Goal: Task Accomplishment & Management: Manage account settings

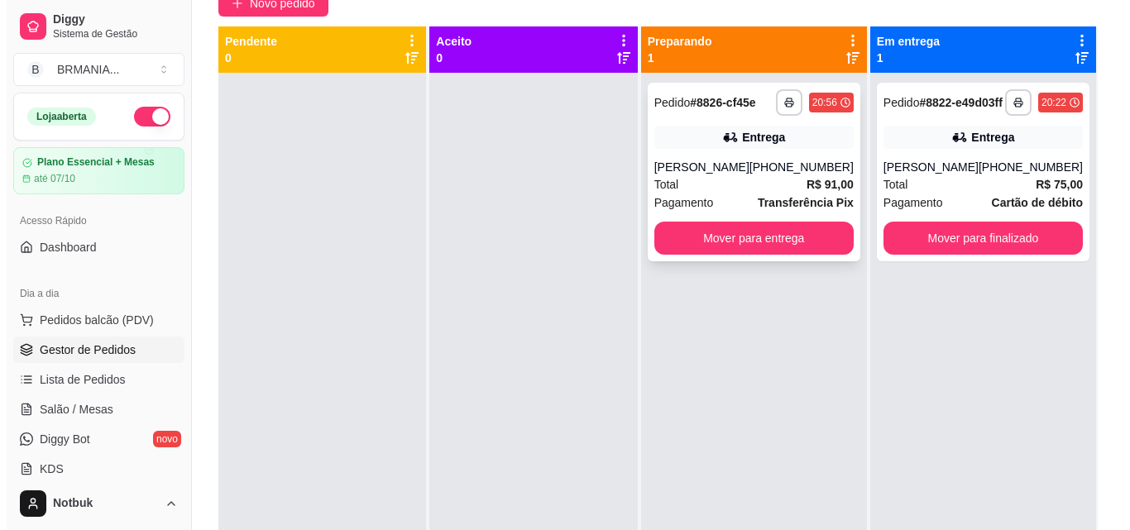
scroll to position [159, 0]
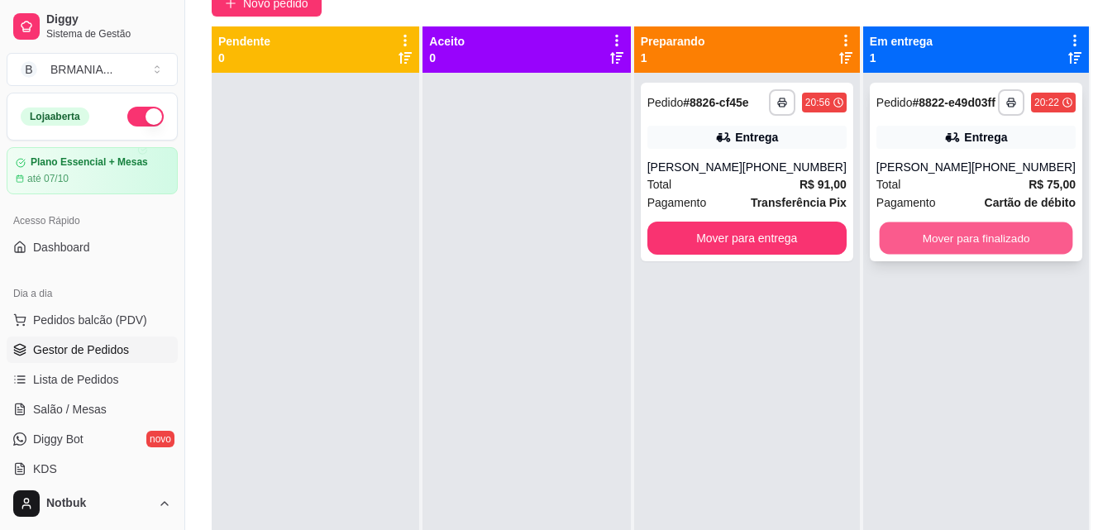
click at [991, 253] on button "Mover para finalizado" at bounding box center [976, 238] width 194 height 32
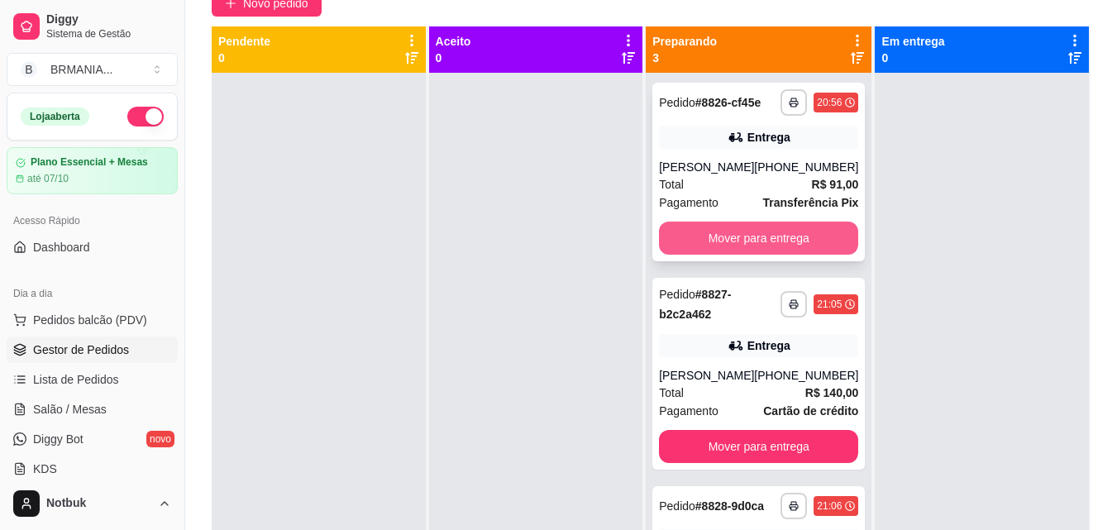
click at [770, 246] on button "Mover para entrega" at bounding box center [758, 238] width 199 height 33
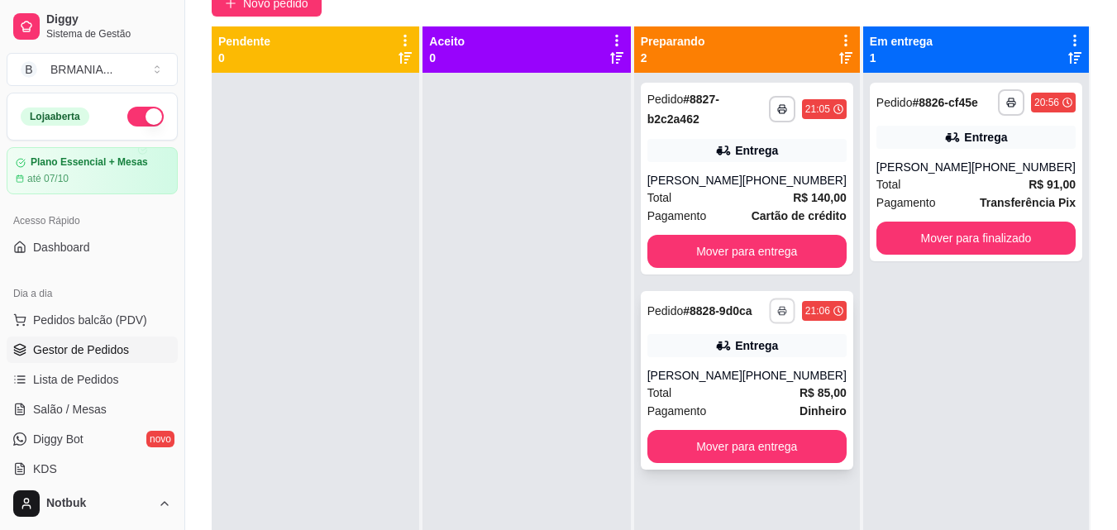
click at [785, 308] on icon "button" at bounding box center [782, 311] width 10 height 10
click at [718, 369] on button "IMPRESSORA" at bounding box center [738, 369] width 116 height 26
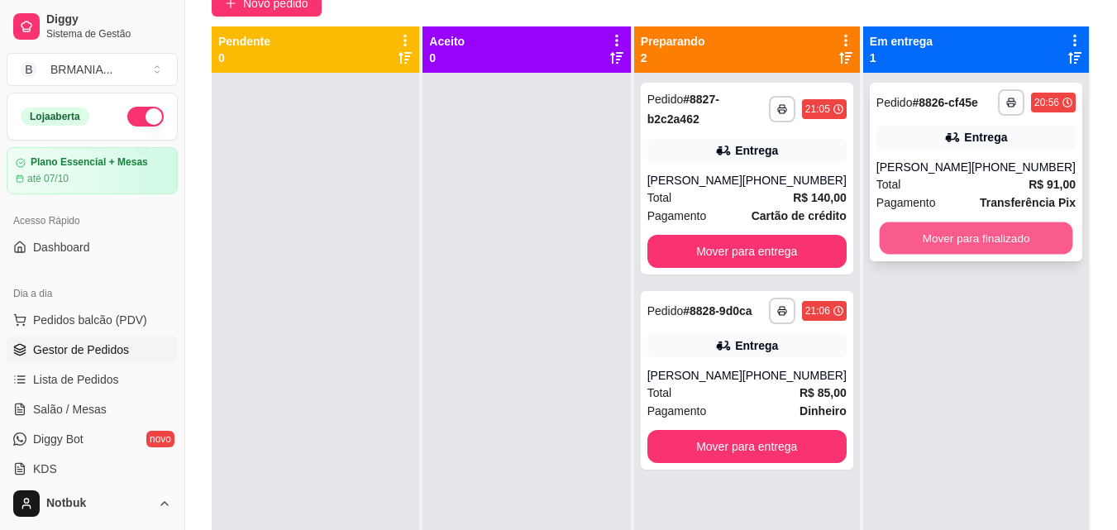
click at [1022, 237] on button "Mover para finalizado" at bounding box center [976, 238] width 194 height 32
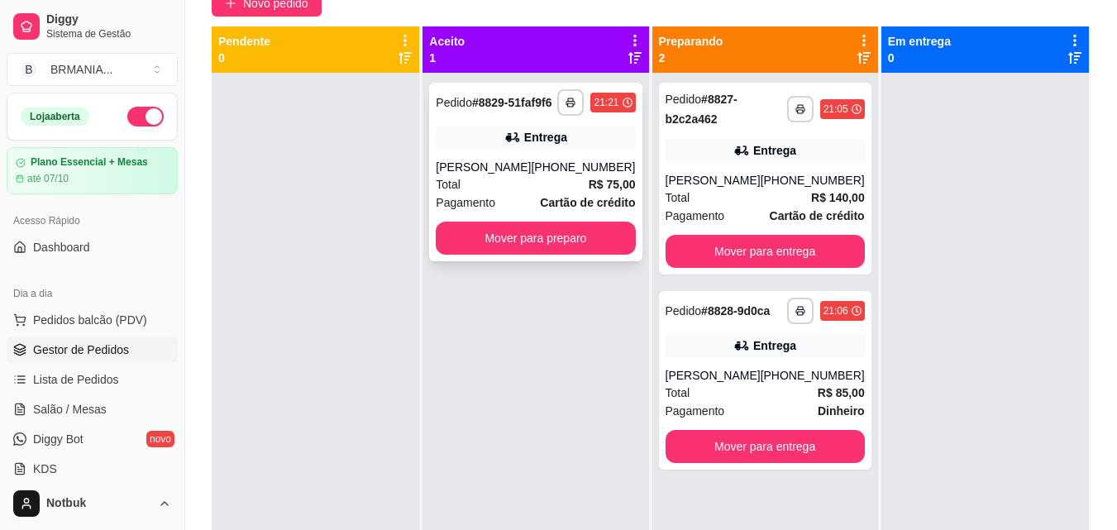
click at [578, 162] on div "**********" at bounding box center [535, 172] width 213 height 179
click at [564, 115] on button "button" at bounding box center [570, 102] width 26 height 26
click at [545, 165] on button "IMPRESSORA" at bounding box center [521, 167] width 116 height 26
click at [591, 175] on div "[PHONE_NUMBER]" at bounding box center [583, 167] width 104 height 17
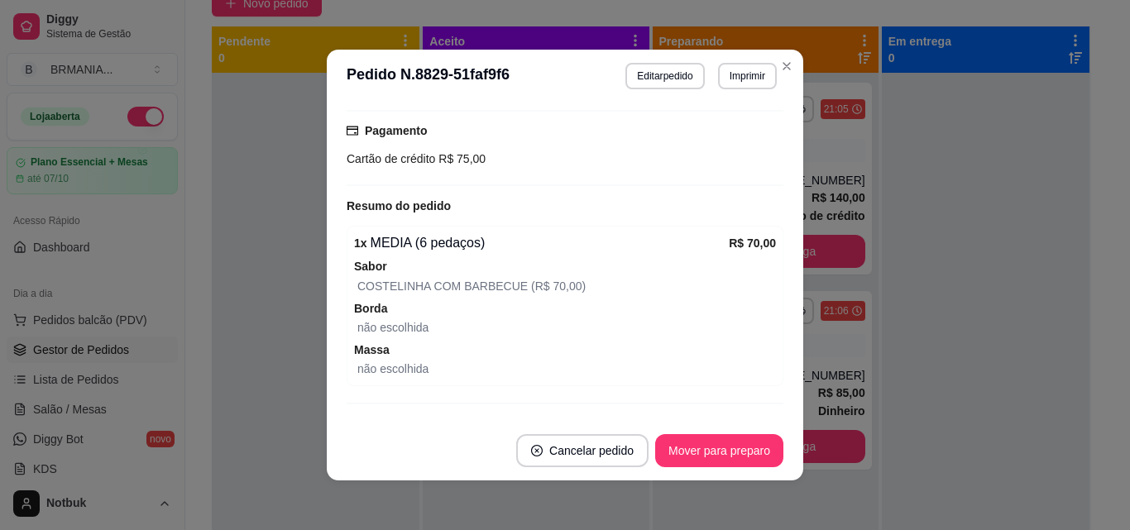
scroll to position [249, 0]
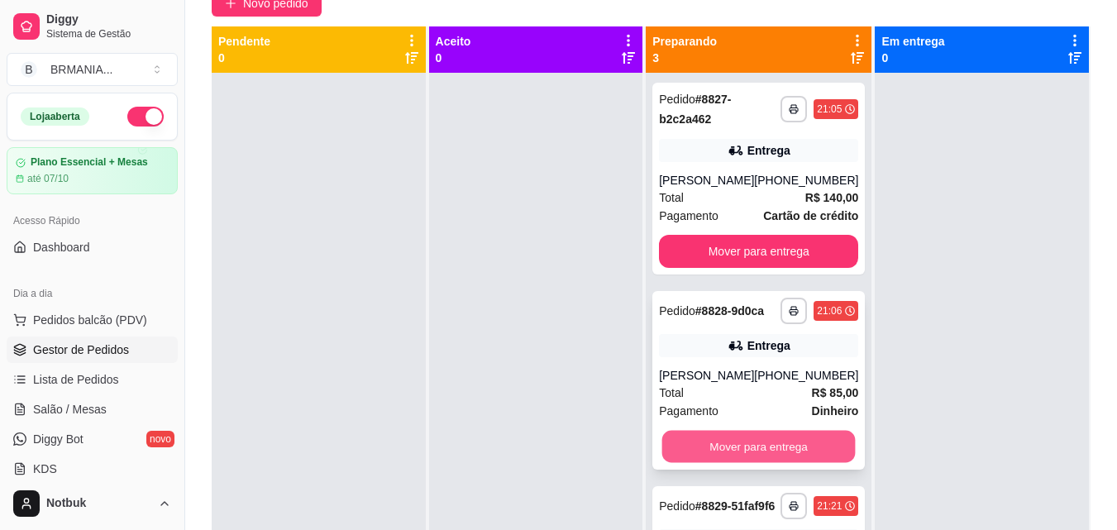
click at [688, 456] on button "Mover para entrega" at bounding box center [759, 447] width 194 height 32
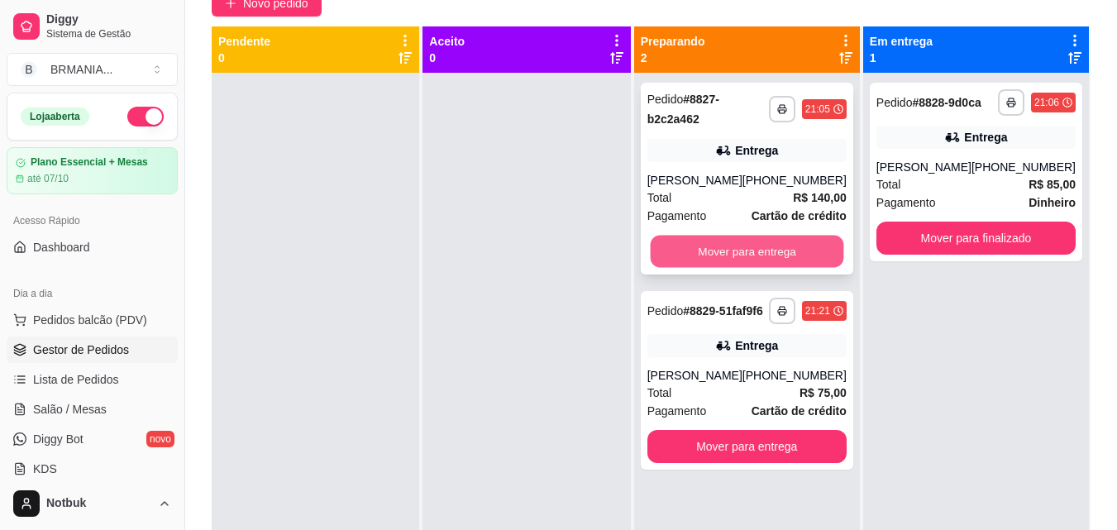
click at [735, 251] on button "Mover para entrega" at bounding box center [747, 252] width 194 height 32
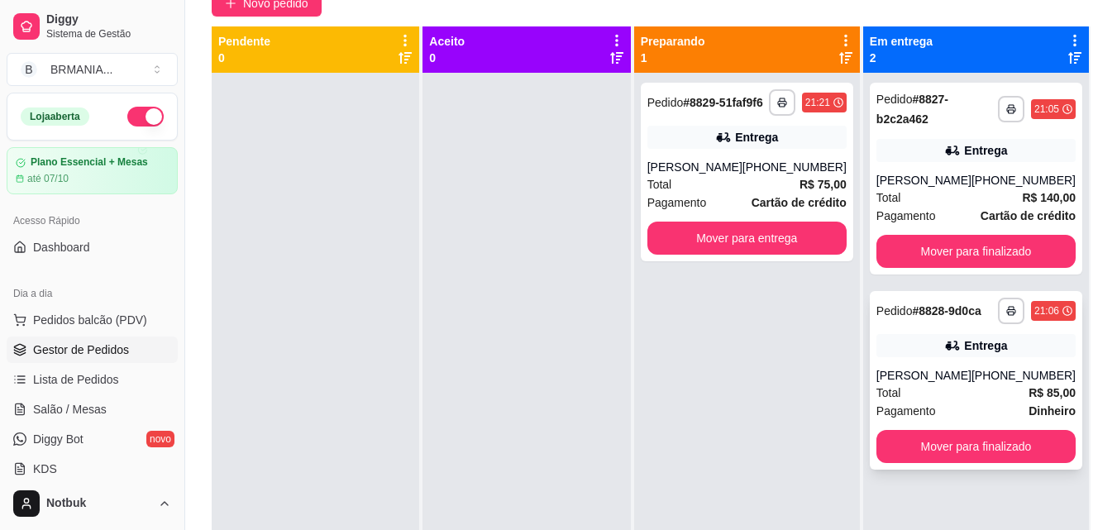
click at [933, 389] on div "Total R$ 85,00" at bounding box center [976, 393] width 199 height 18
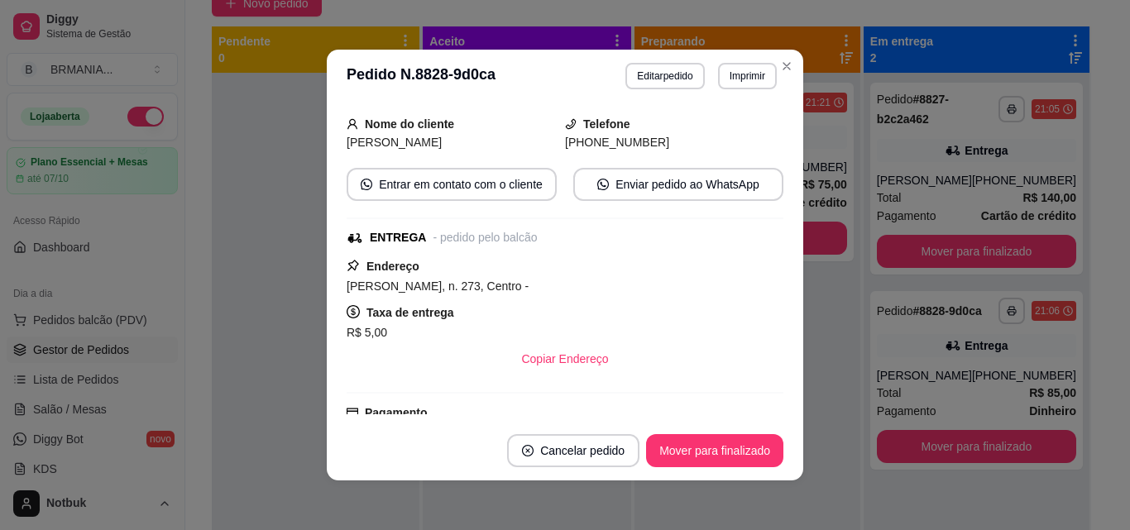
scroll to position [47, 0]
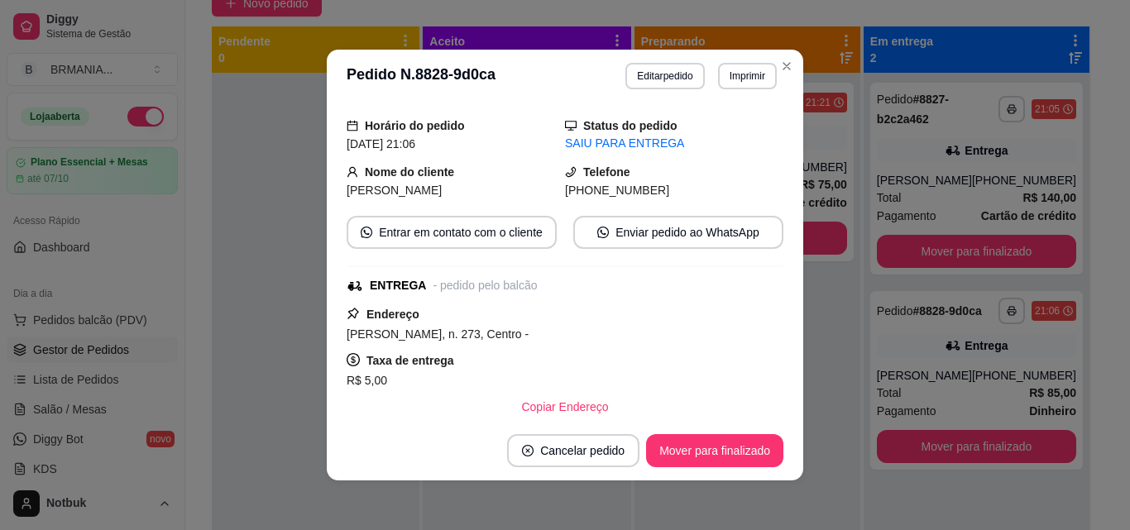
click at [712, 432] on footer "Cancelar pedido Mover para finalizado" at bounding box center [565, 451] width 476 height 60
click at [710, 454] on button "Mover para finalizado" at bounding box center [714, 450] width 137 height 33
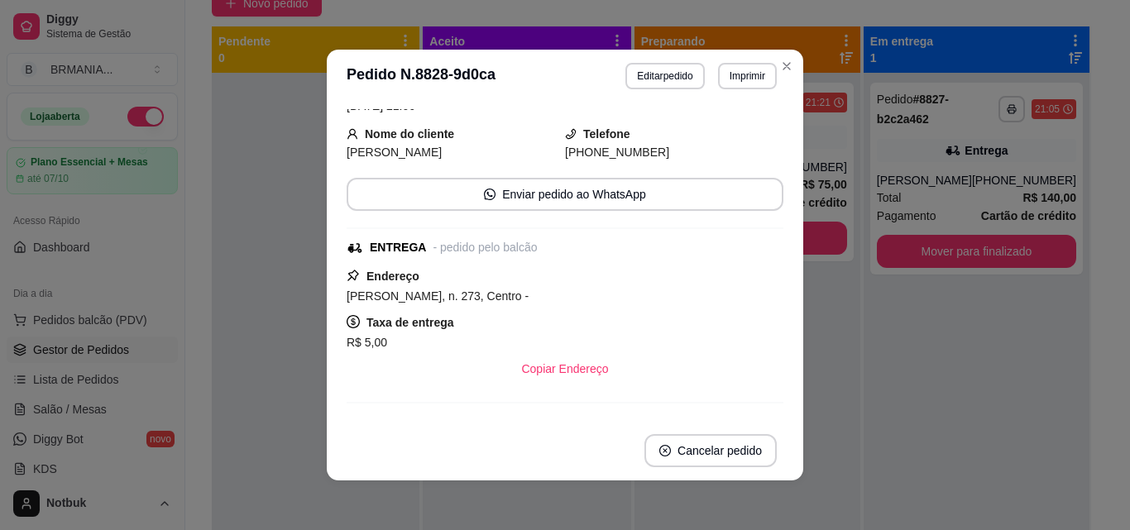
scroll to position [9, 0]
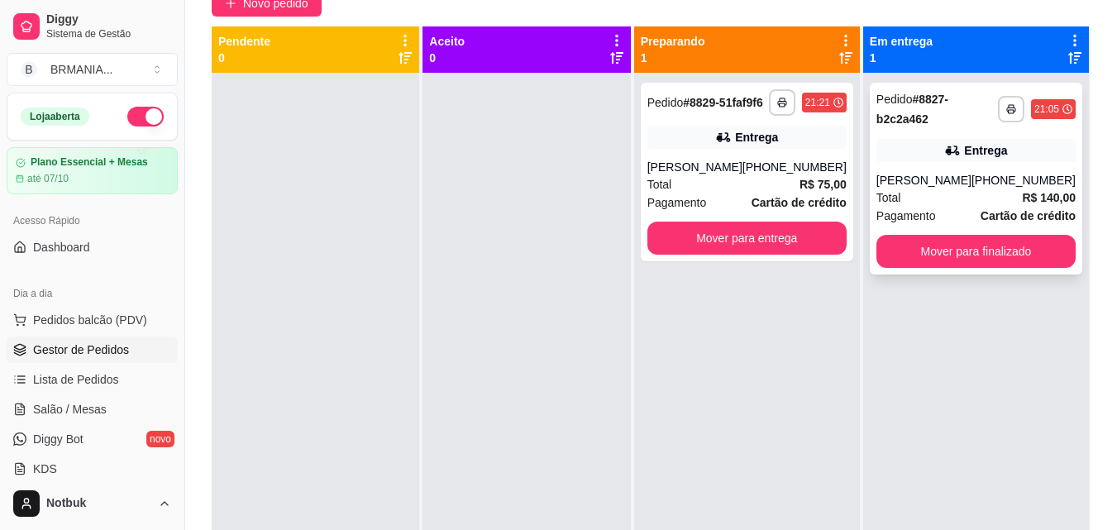
click at [941, 194] on div "Total R$ 140,00" at bounding box center [976, 198] width 199 height 18
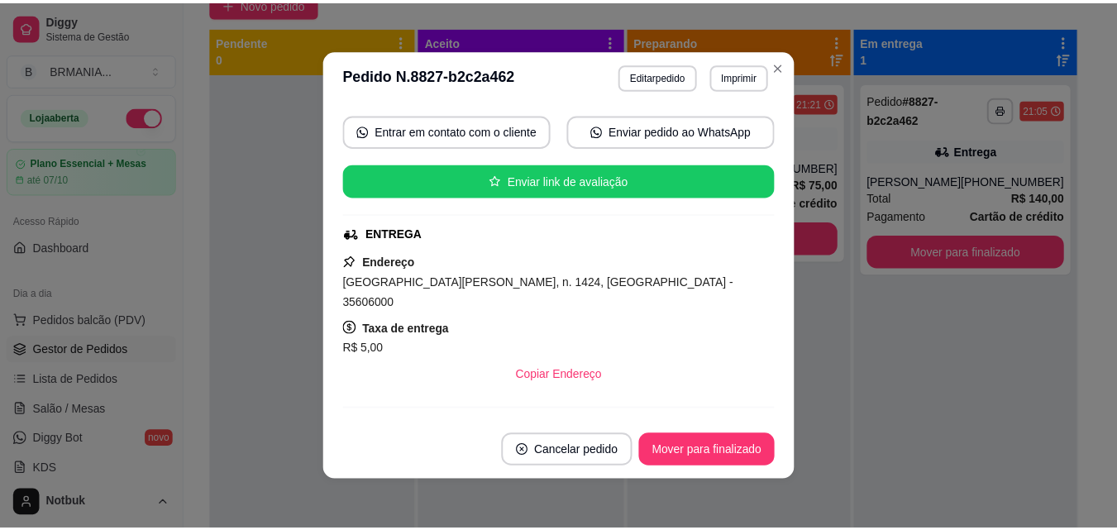
scroll to position [166, 0]
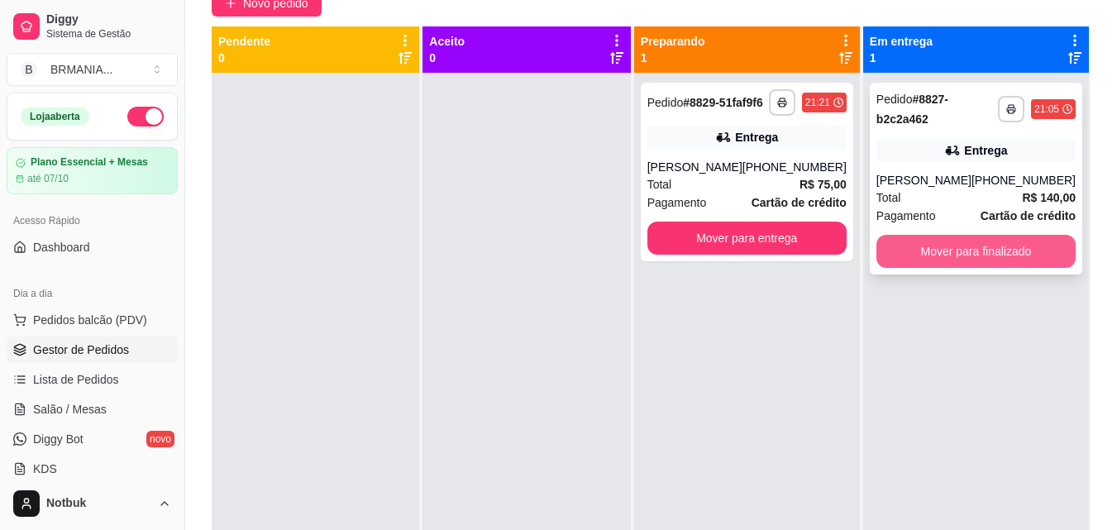
click at [966, 253] on button "Mover para finalizado" at bounding box center [976, 251] width 199 height 33
